Goal: Navigation & Orientation: Find specific page/section

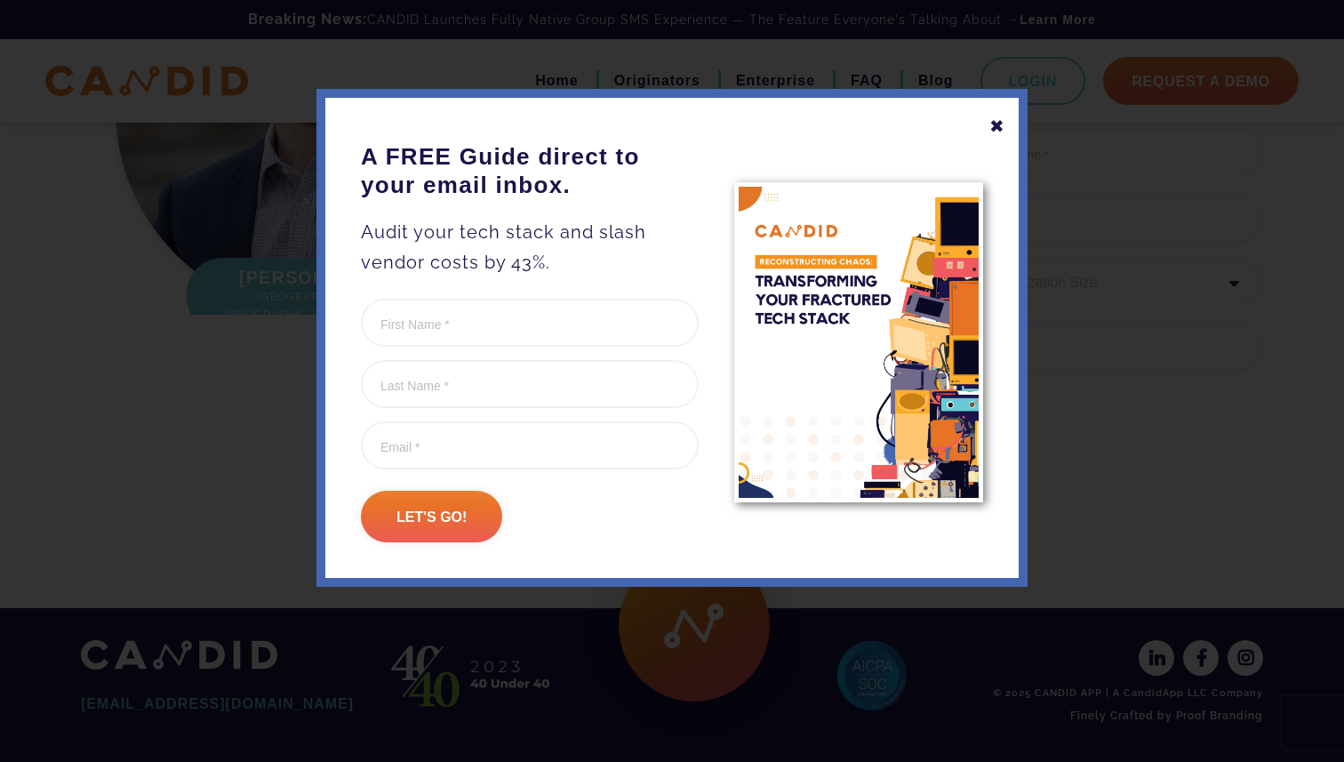
click at [1000, 121] on div "✖" at bounding box center [997, 126] width 16 height 30
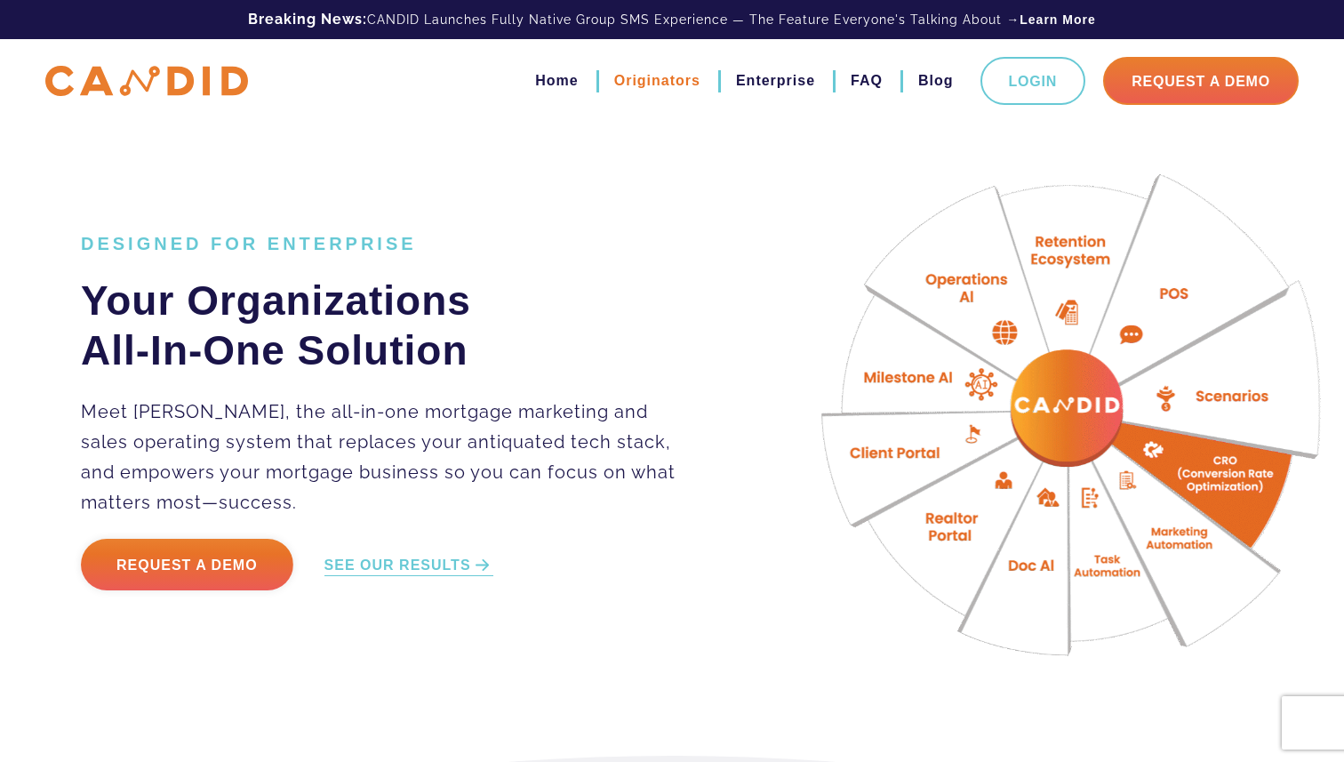
click at [671, 85] on link "Originators" at bounding box center [657, 81] width 86 height 30
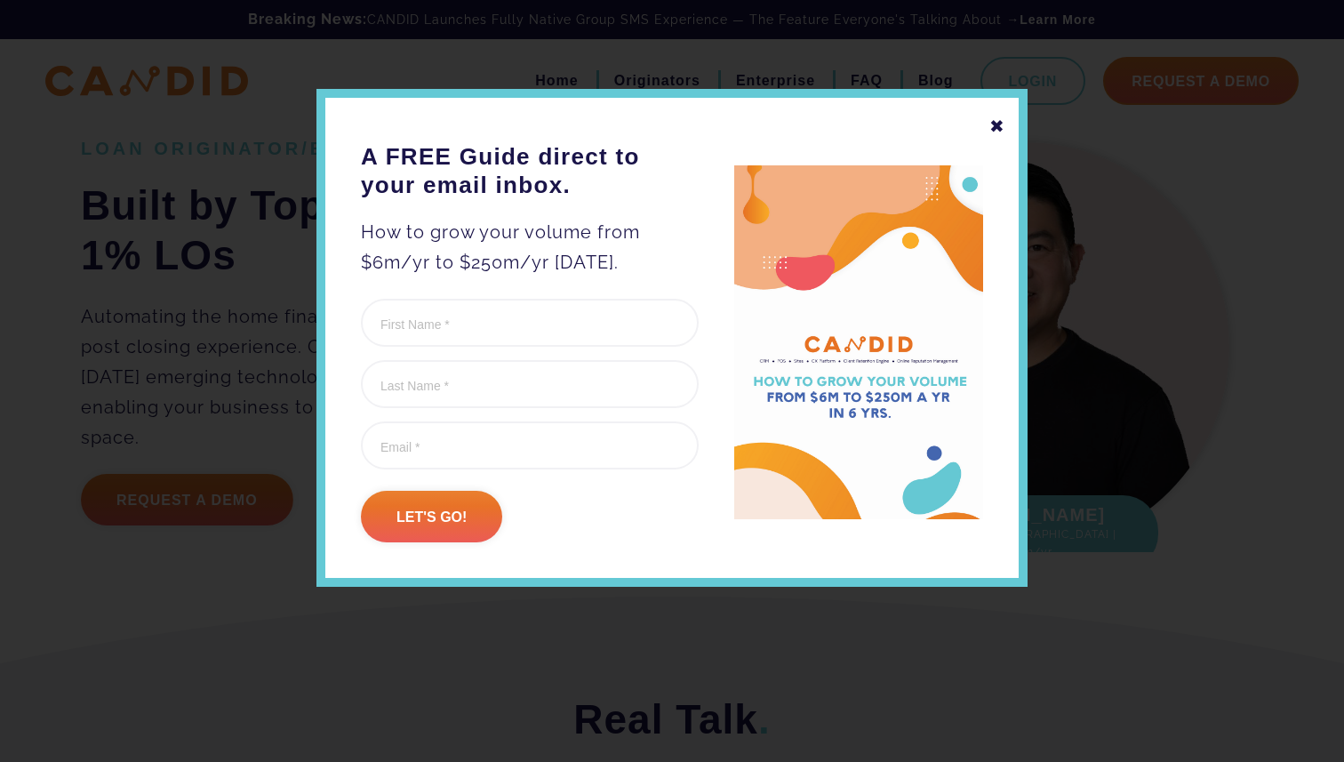
click at [994, 125] on div "✖" at bounding box center [997, 126] width 16 height 30
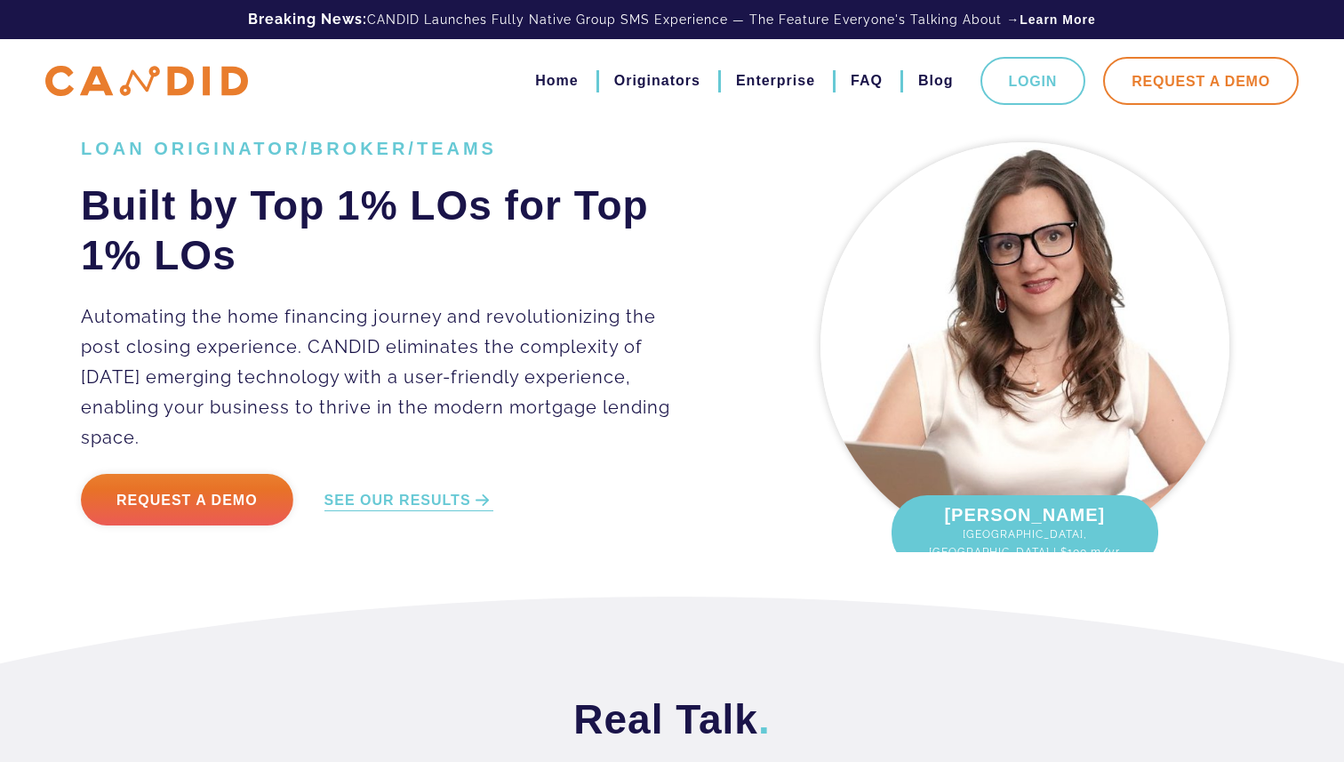
click at [1169, 97] on link "Request A Demo" at bounding box center [1200, 81] width 195 height 48
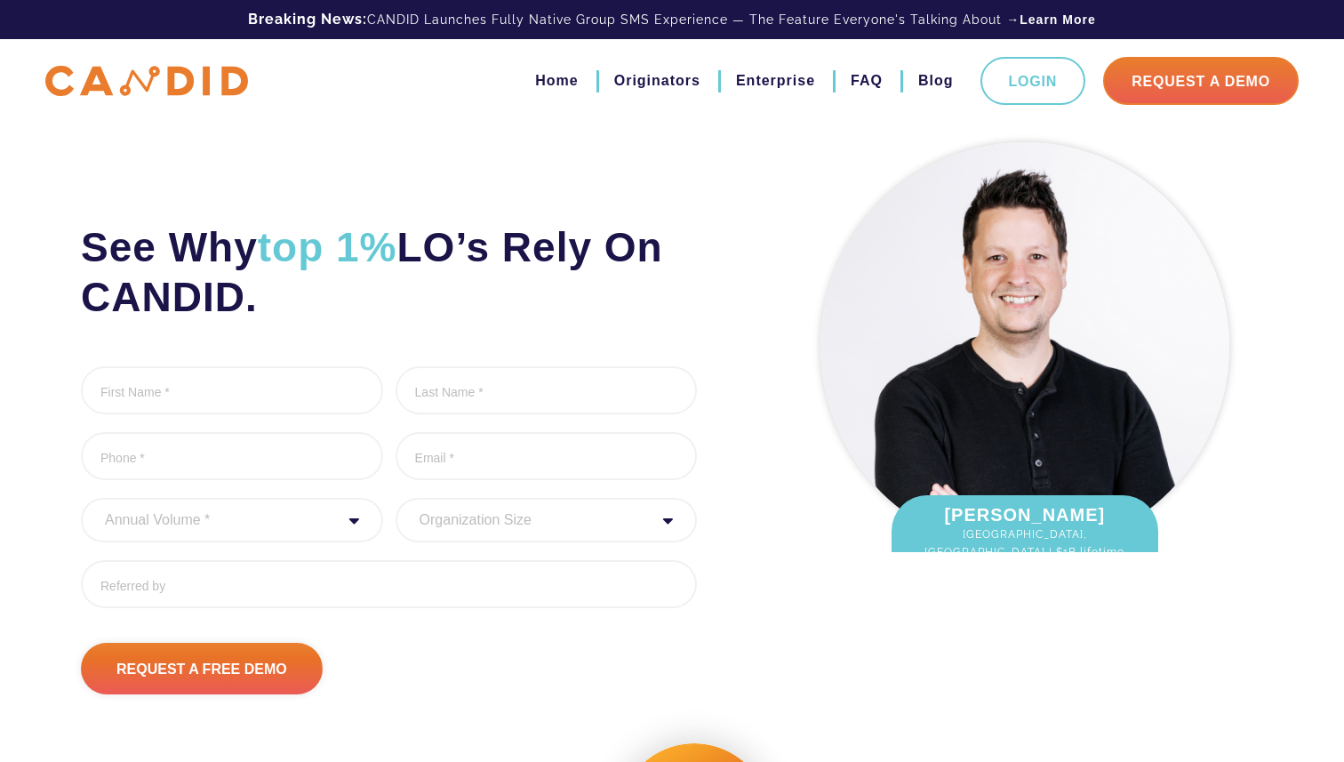
click at [194, 85] on img at bounding box center [146, 81] width 203 height 31
